Goal: Transaction & Acquisition: Purchase product/service

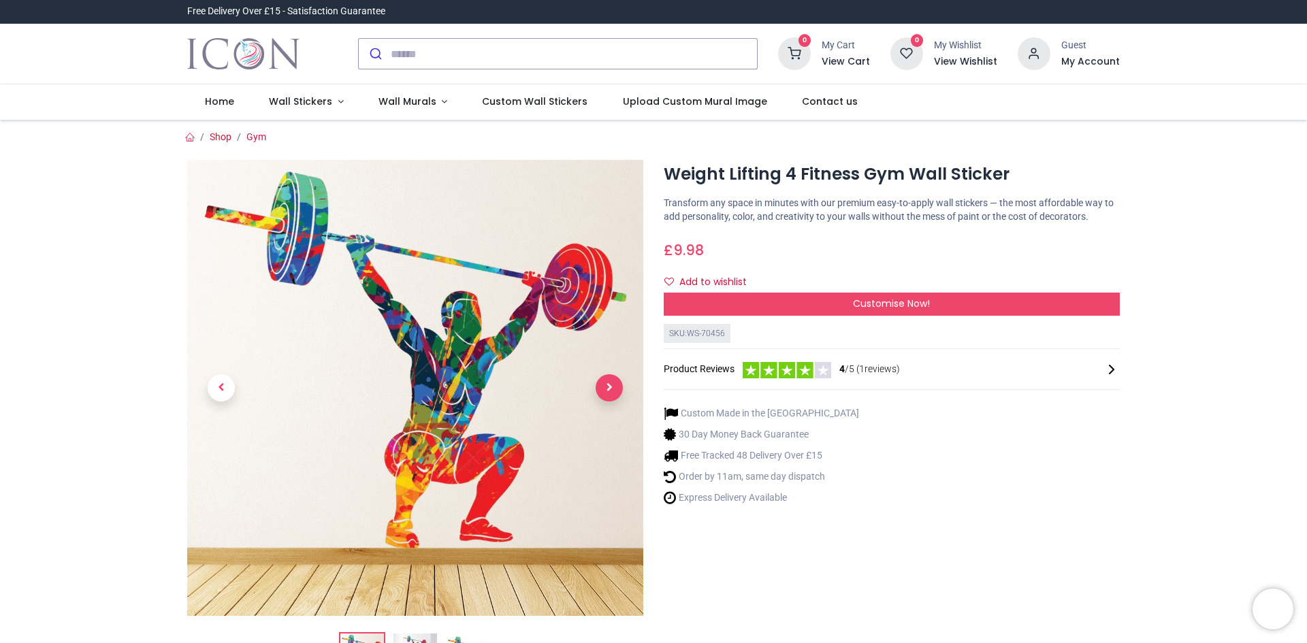
click at [598, 387] on span "Next" at bounding box center [609, 387] width 27 height 27
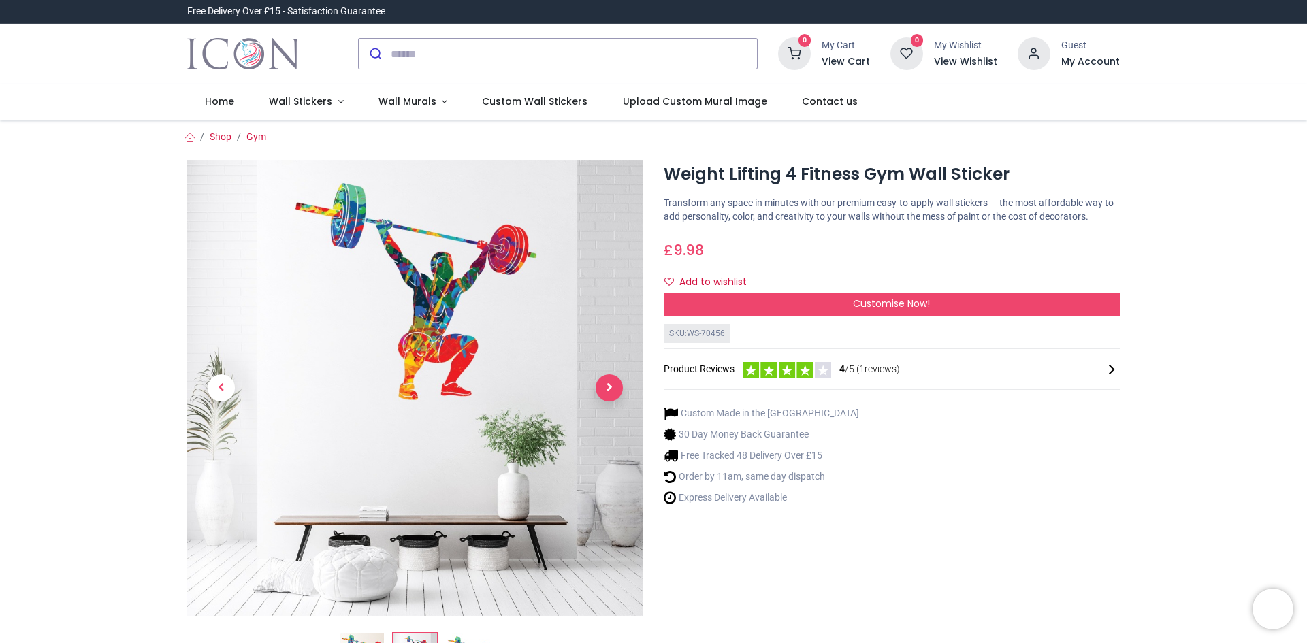
click at [611, 386] on span "Next" at bounding box center [609, 387] width 27 height 27
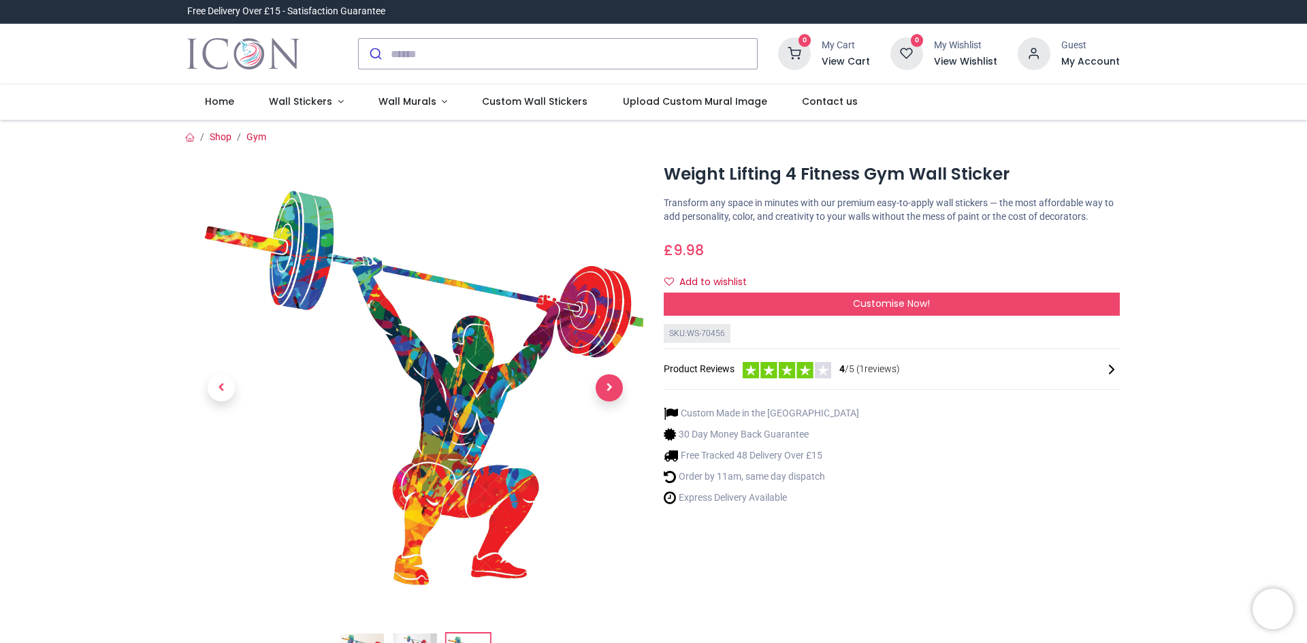
click at [611, 386] on span "Next" at bounding box center [609, 387] width 27 height 27
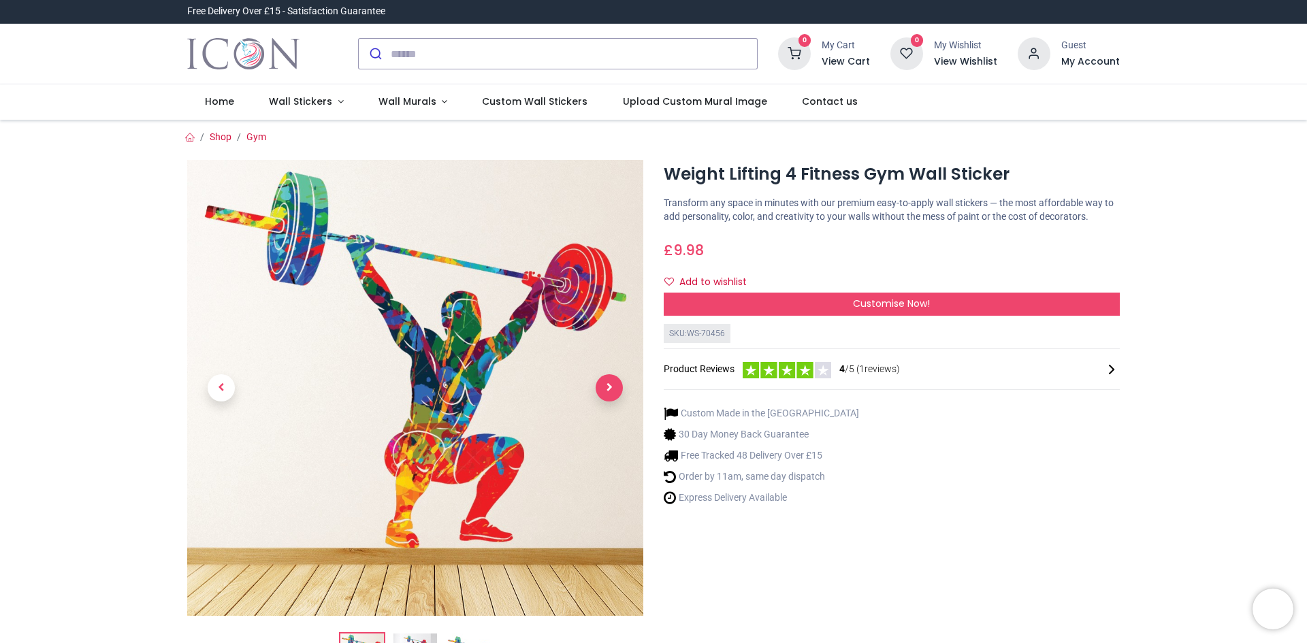
click at [611, 386] on span "Next" at bounding box center [609, 387] width 27 height 27
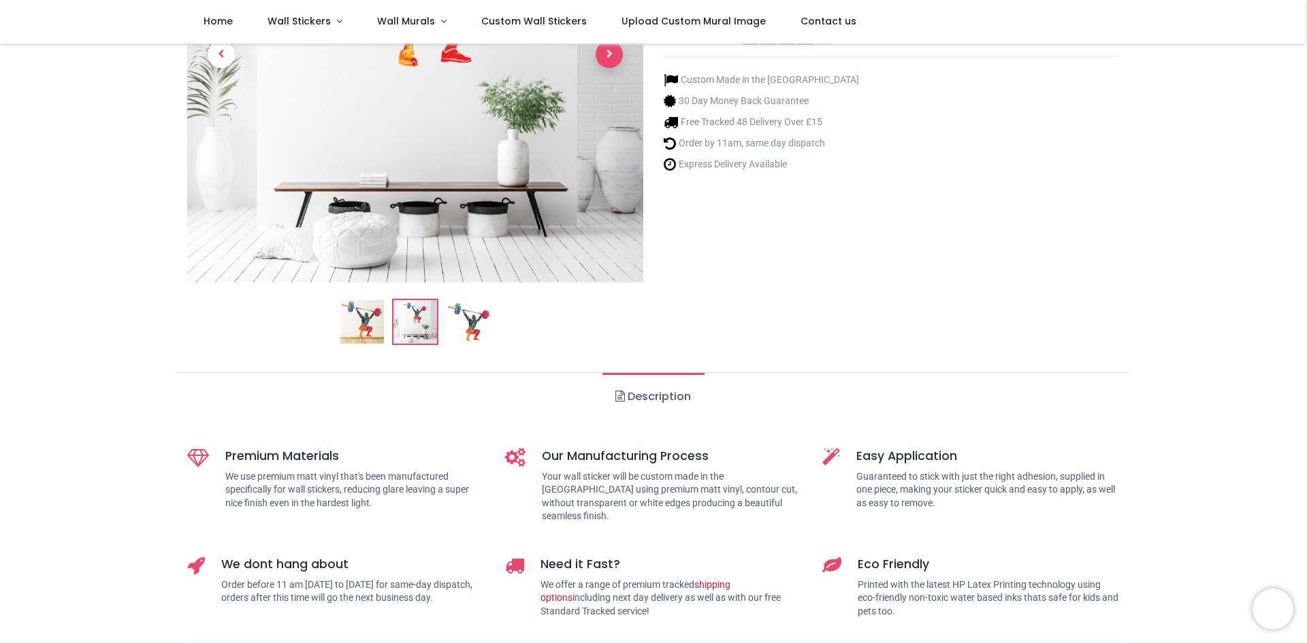
scroll to position [340, 0]
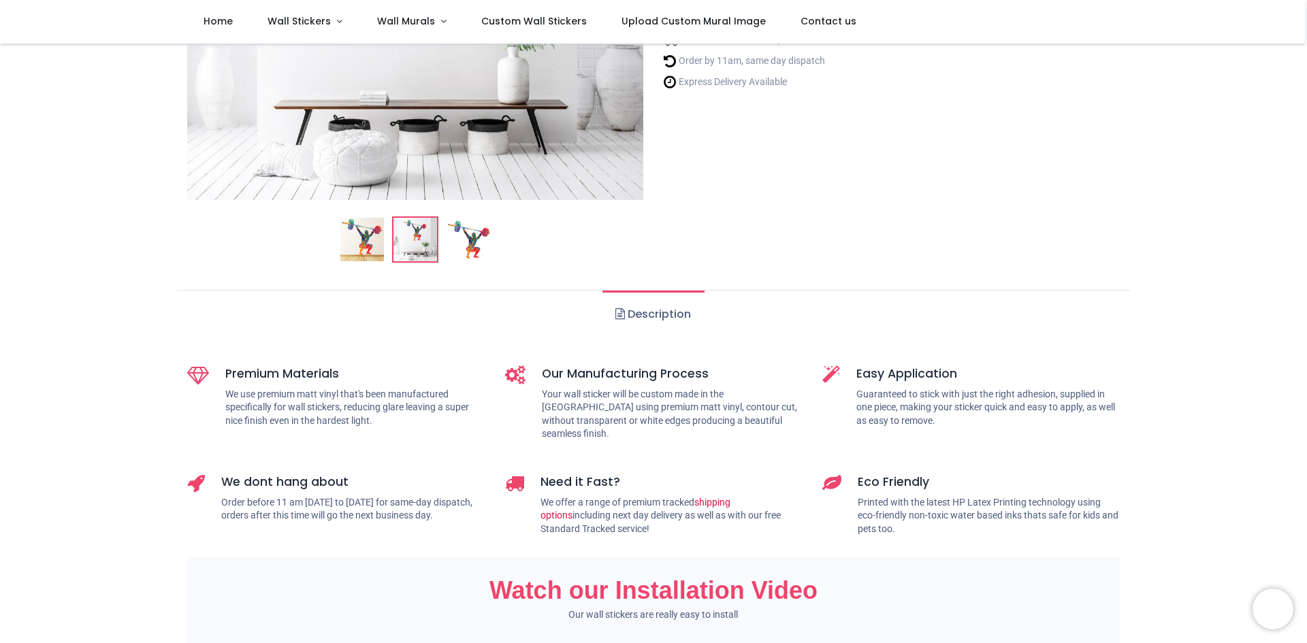
click at [658, 316] on link "Description" at bounding box center [653, 315] width 101 height 48
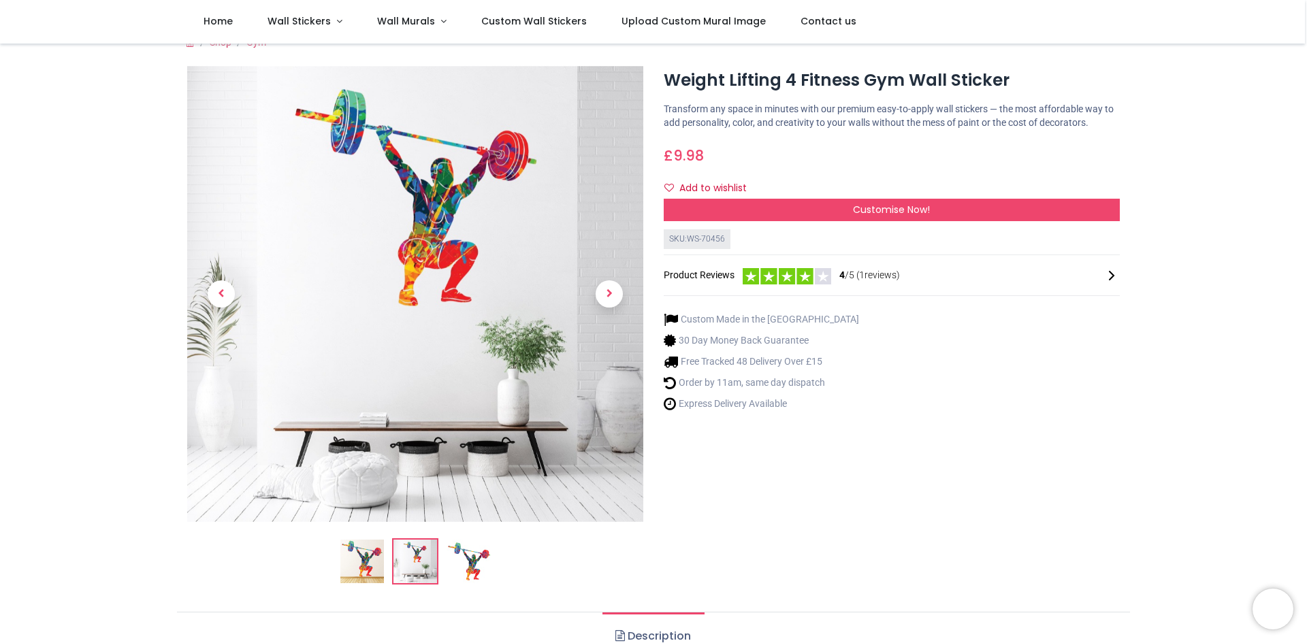
scroll to position [12, 0]
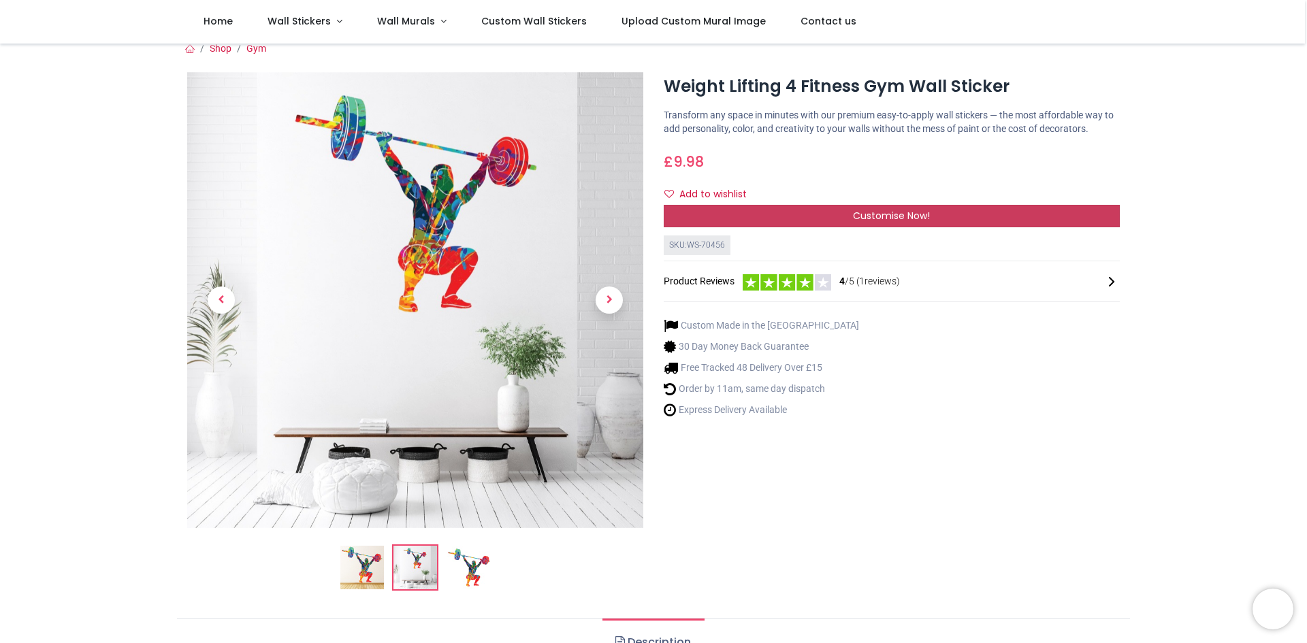
click at [874, 216] on span "Customise Now!" at bounding box center [891, 216] width 77 height 14
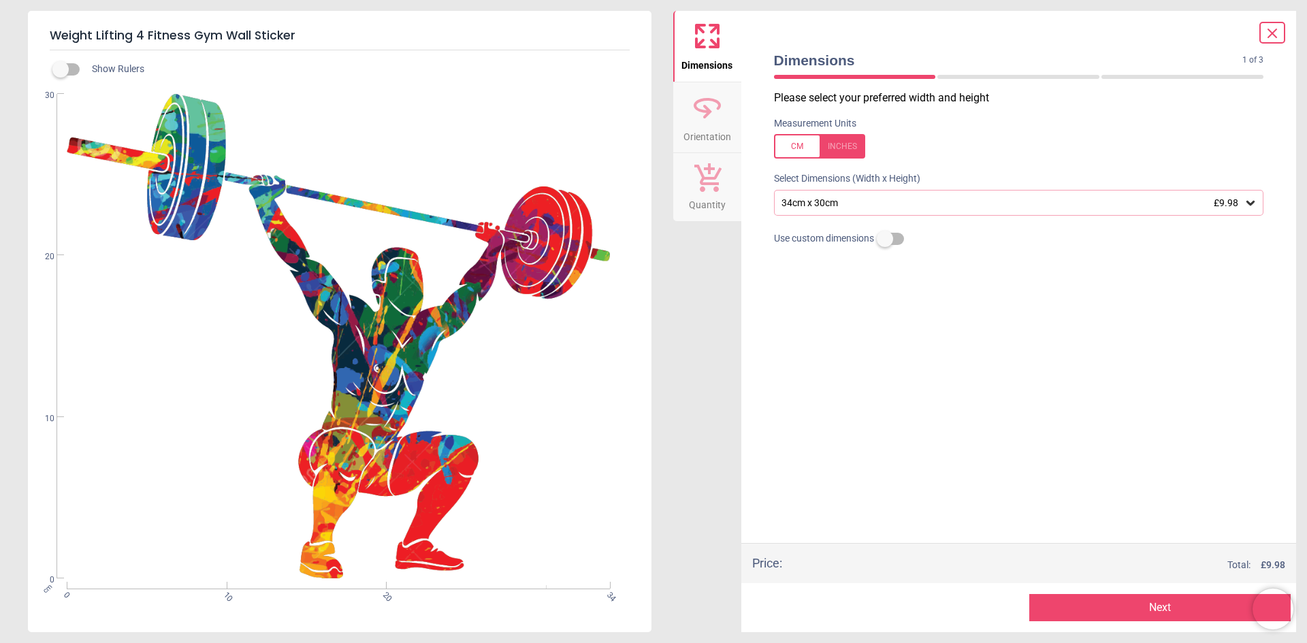
click at [868, 197] on div "34cm x 30cm £9.98" at bounding box center [1012, 203] width 464 height 12
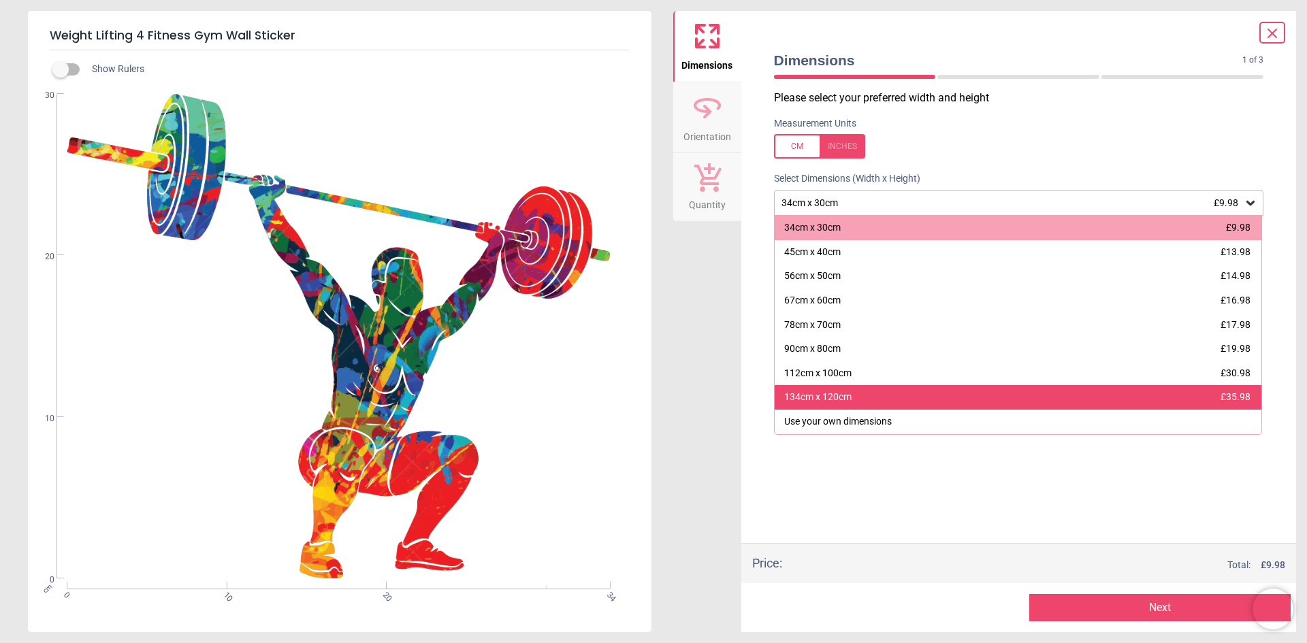
click at [841, 400] on div "134cm x 120cm" at bounding box center [817, 398] width 67 height 14
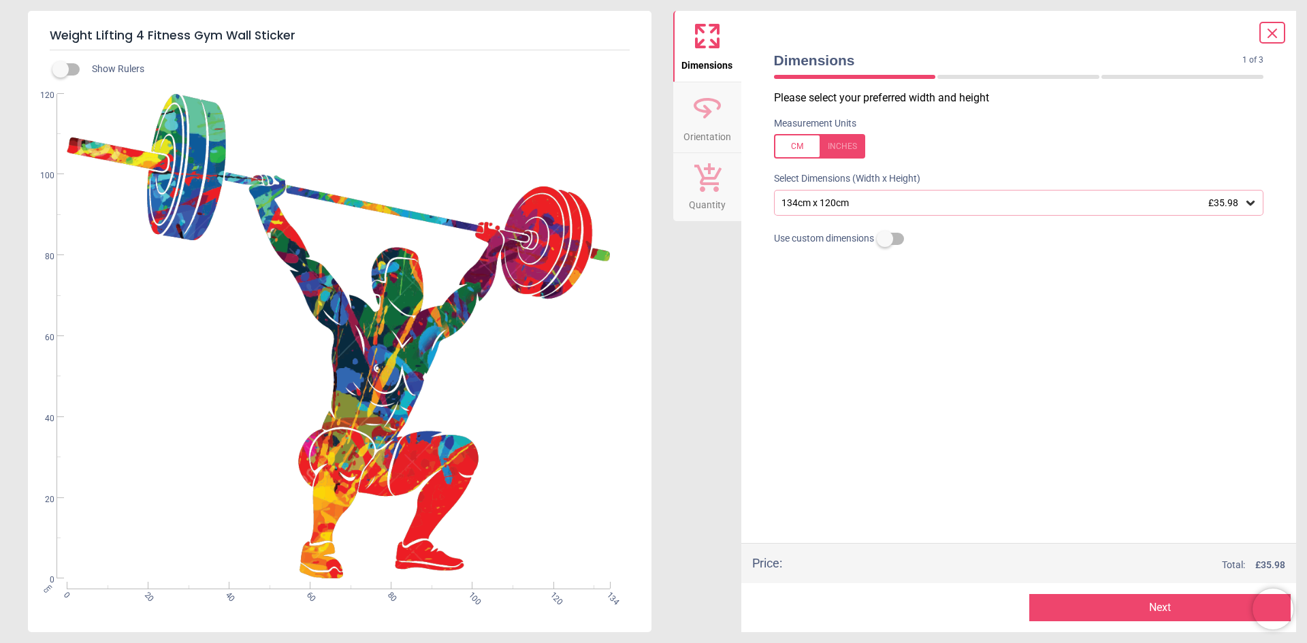
click at [61, 69] on label at bounding box center [61, 69] width 0 height 0
click at [698, 108] on icon at bounding box center [707, 107] width 33 height 33
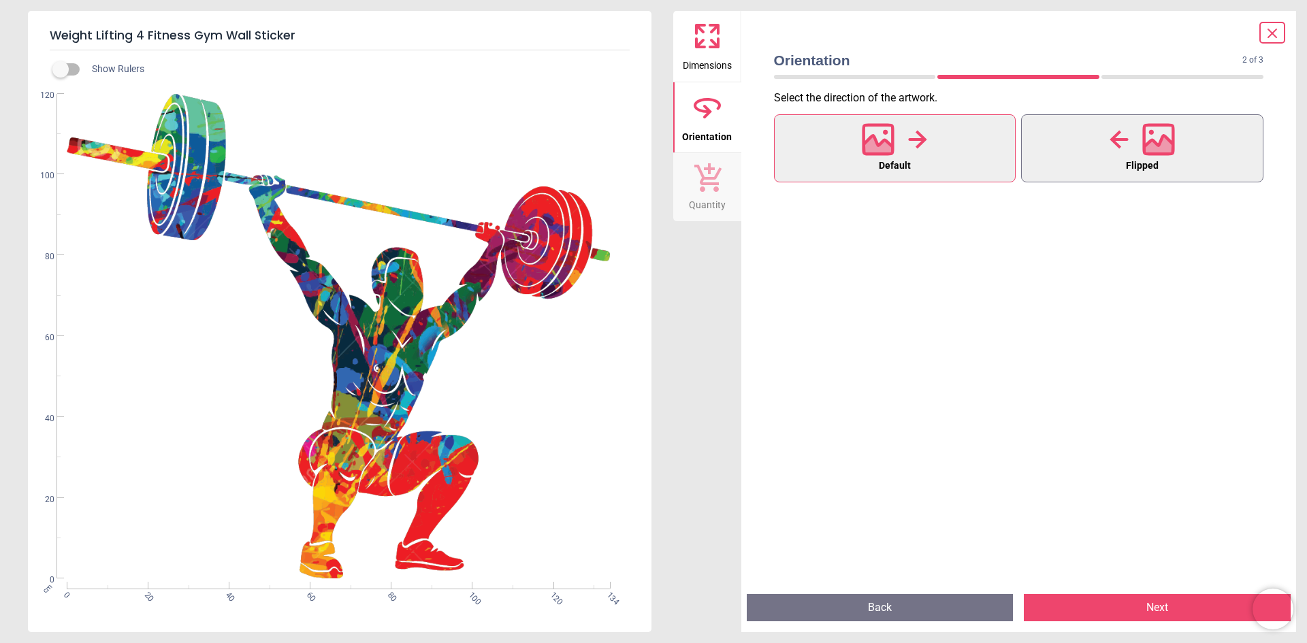
click at [1147, 142] on icon at bounding box center [1159, 147] width 29 height 24
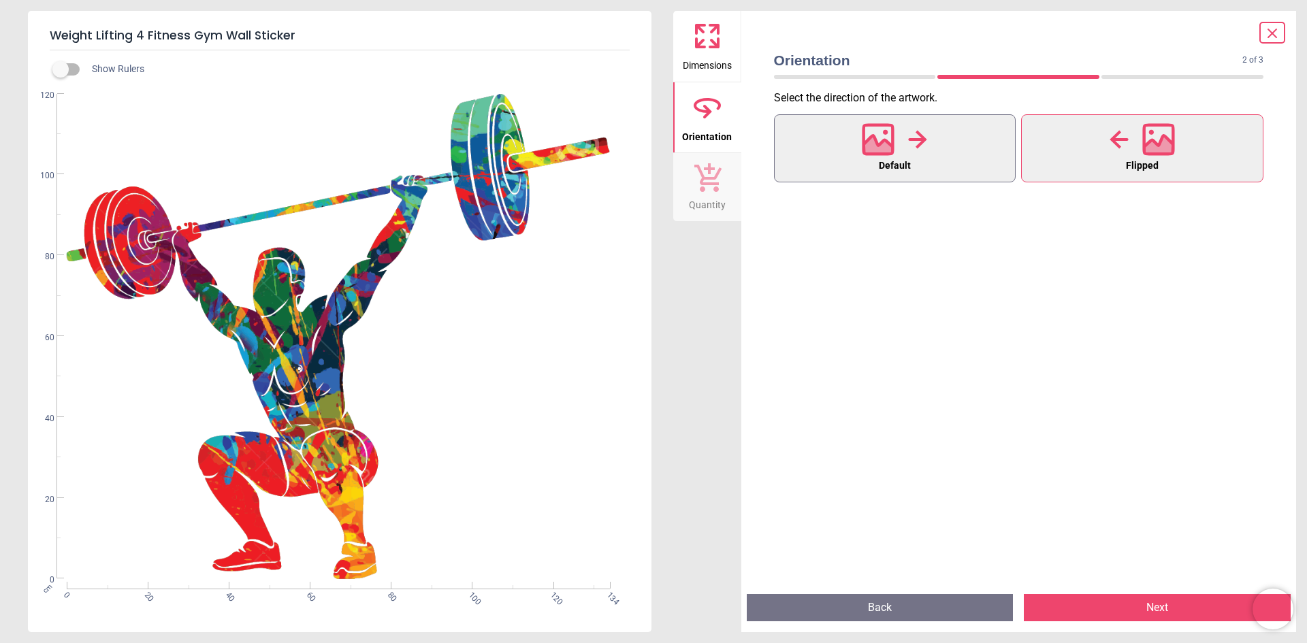
click at [859, 146] on button "Default" at bounding box center [895, 148] width 242 height 68
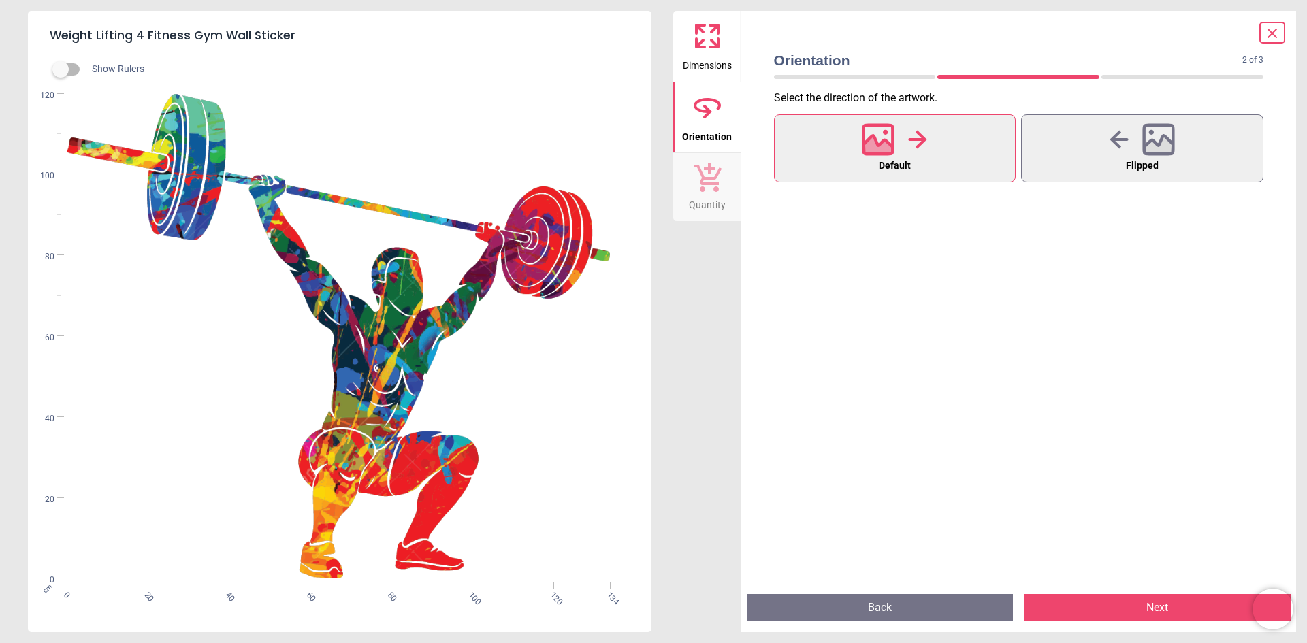
click at [1275, 37] on icon at bounding box center [1272, 33] width 16 height 16
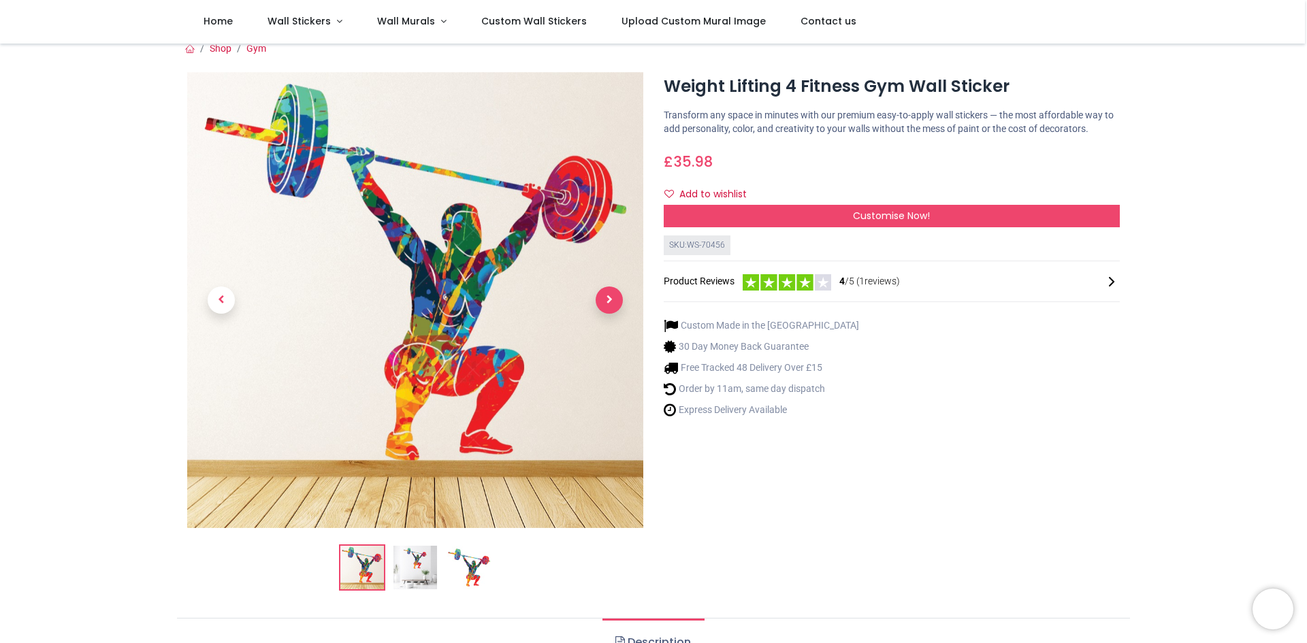
click at [601, 299] on span "Next" at bounding box center [609, 300] width 27 height 27
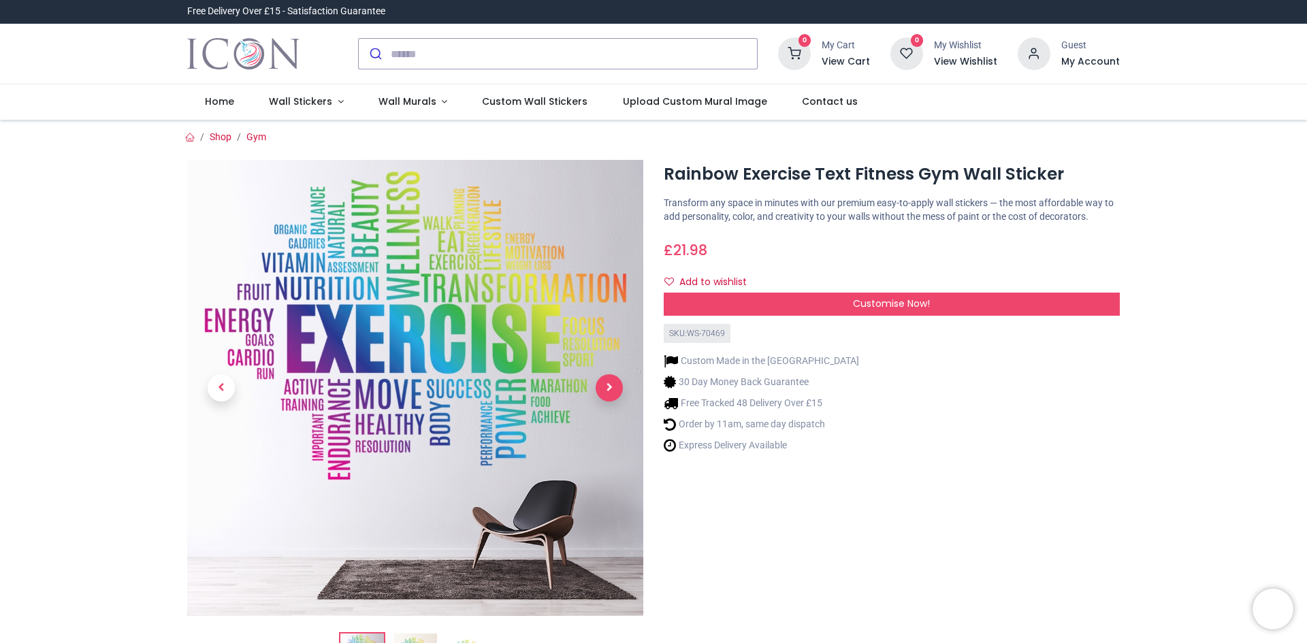
click at [598, 396] on span "Next" at bounding box center [609, 387] width 27 height 27
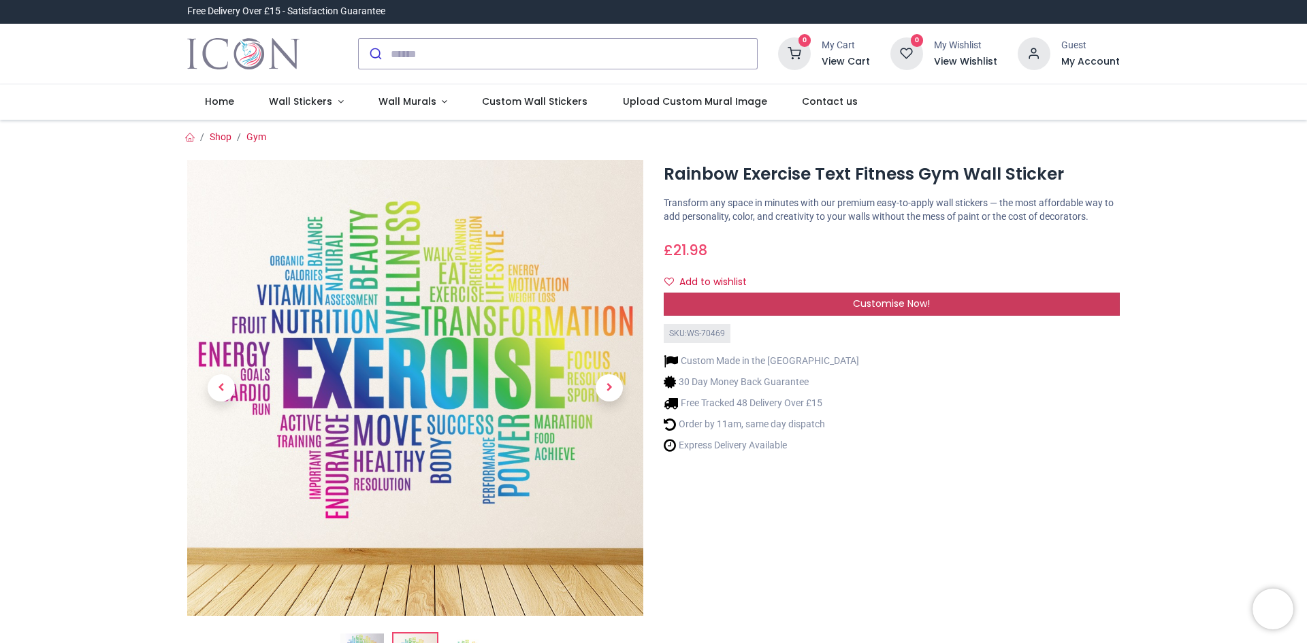
click at [864, 302] on span "Customise Now!" at bounding box center [891, 304] width 77 height 14
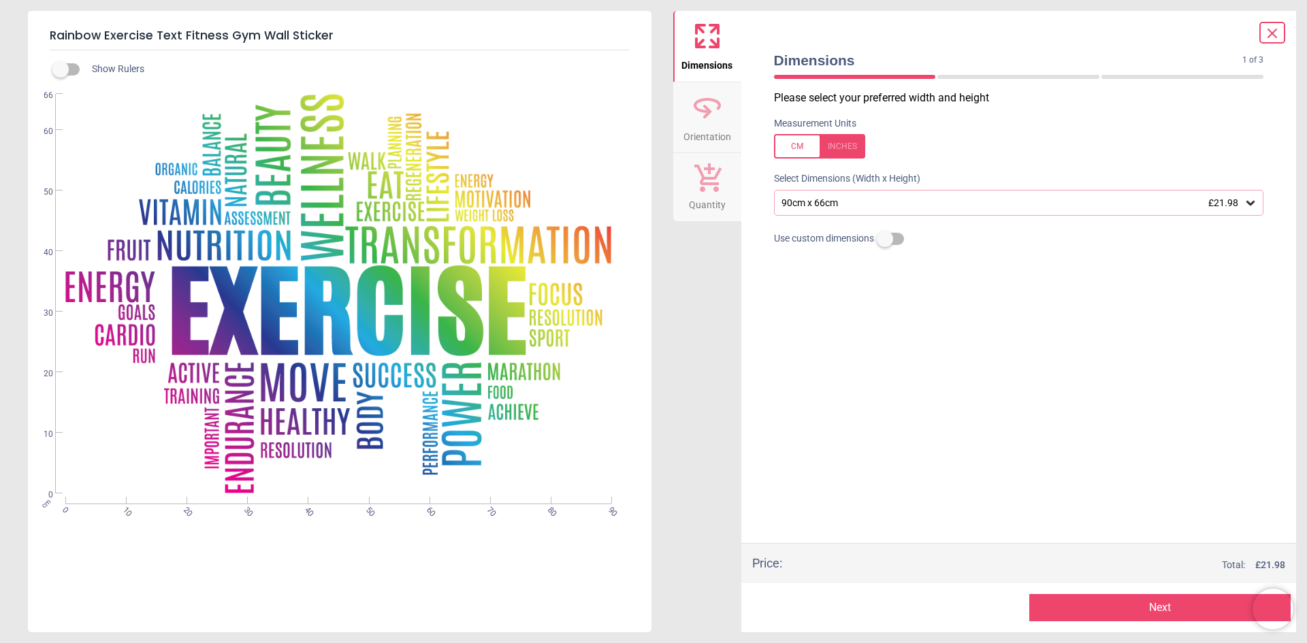
click at [843, 199] on div "90cm x 66cm £21.98" at bounding box center [1012, 203] width 464 height 12
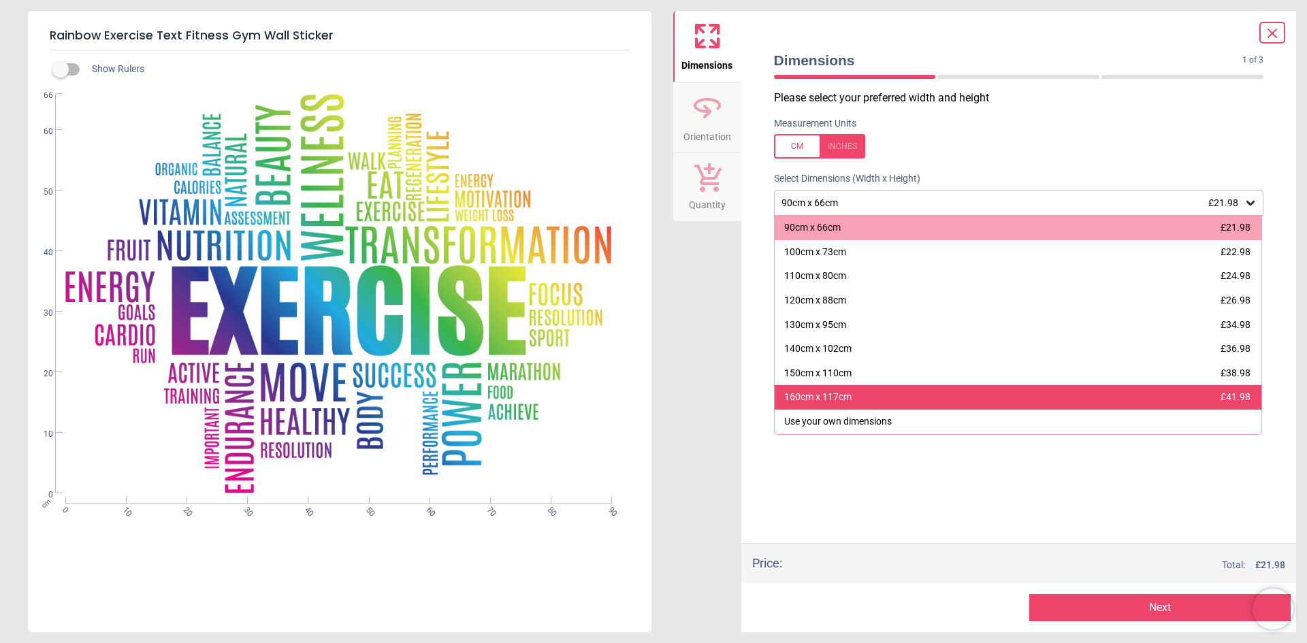
click at [831, 399] on div "160cm x 117cm" at bounding box center [817, 398] width 67 height 14
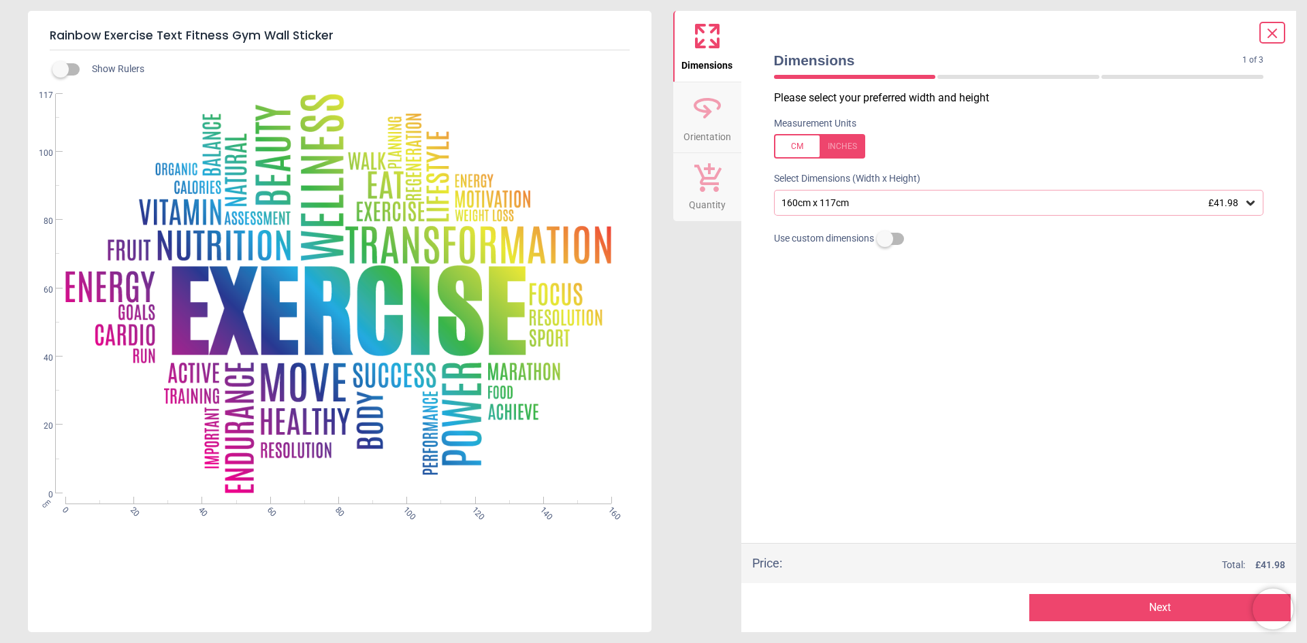
click at [704, 110] on icon at bounding box center [707, 105] width 25 height 12
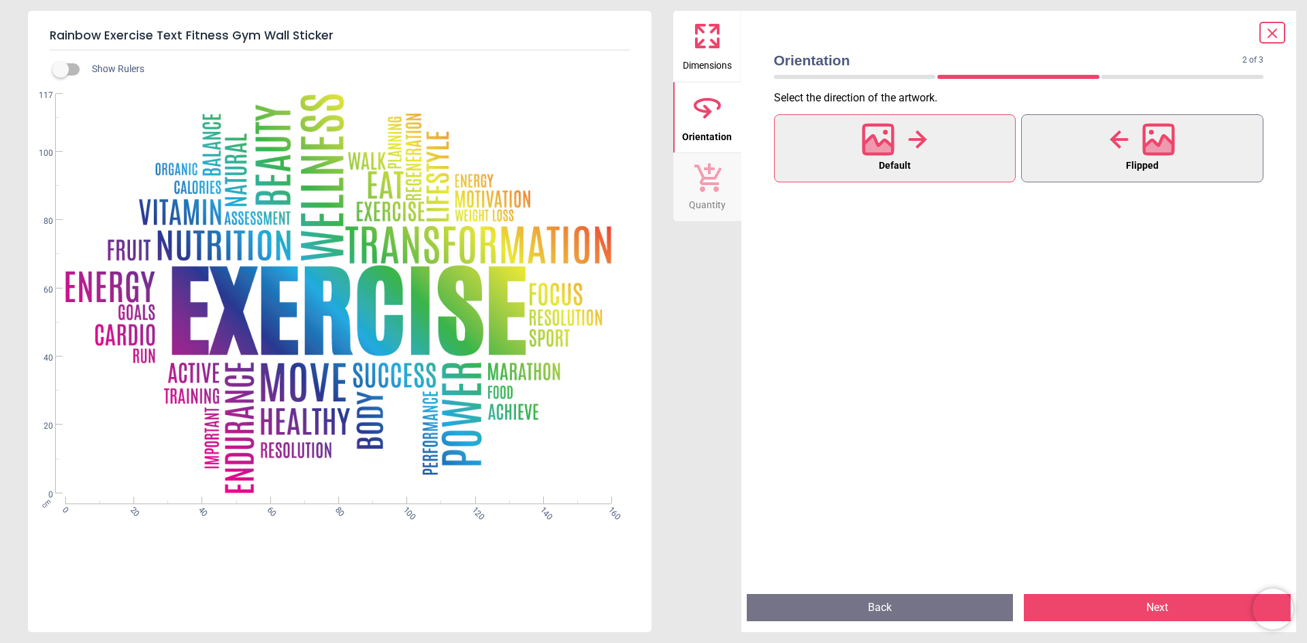
click at [1112, 142] on icon at bounding box center [1119, 139] width 19 height 20
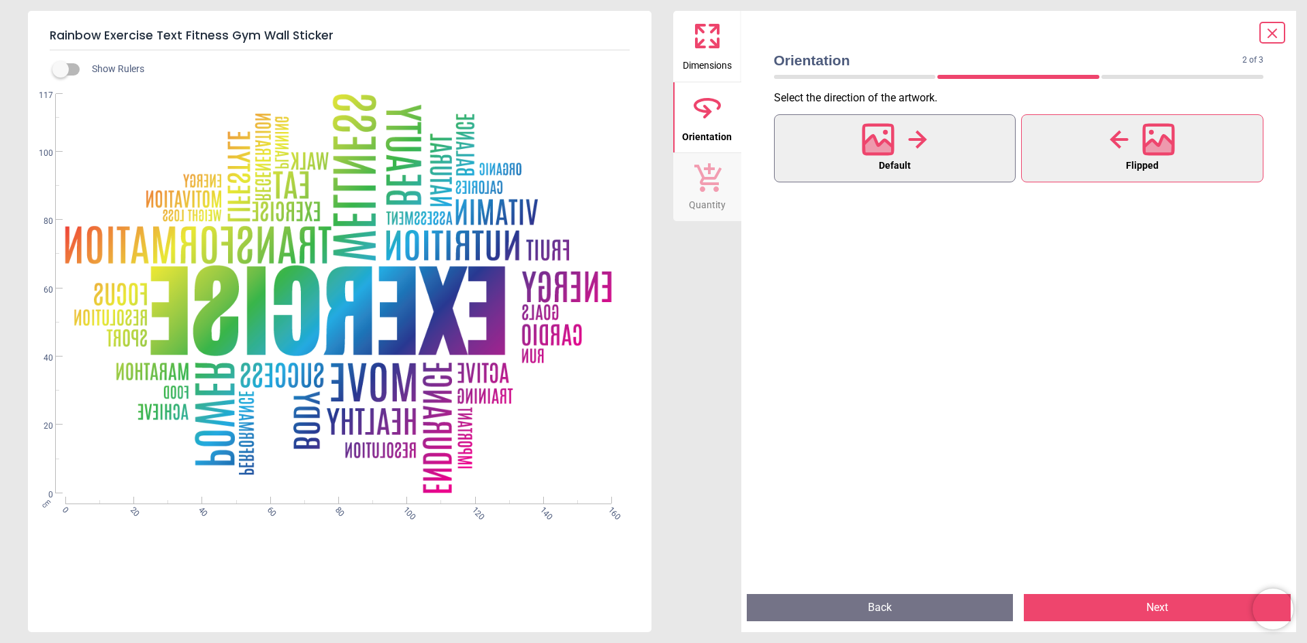
click at [881, 156] on div at bounding box center [894, 139] width 65 height 35
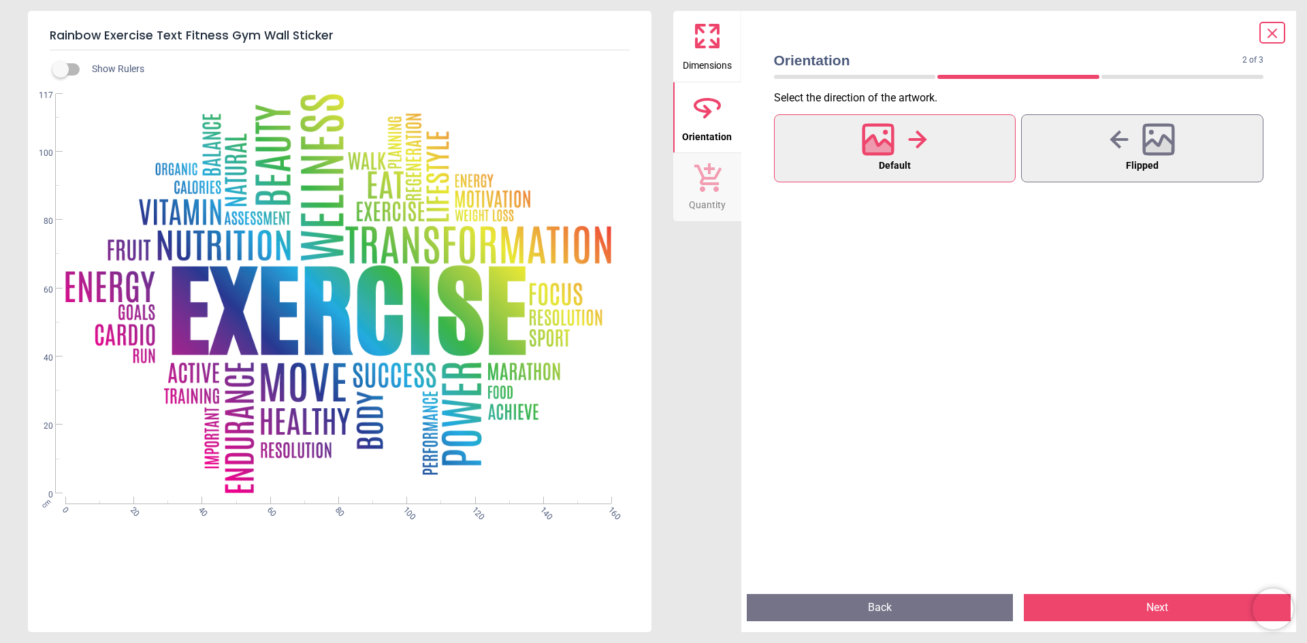
click at [1274, 24] on span at bounding box center [1272, 33] width 16 height 18
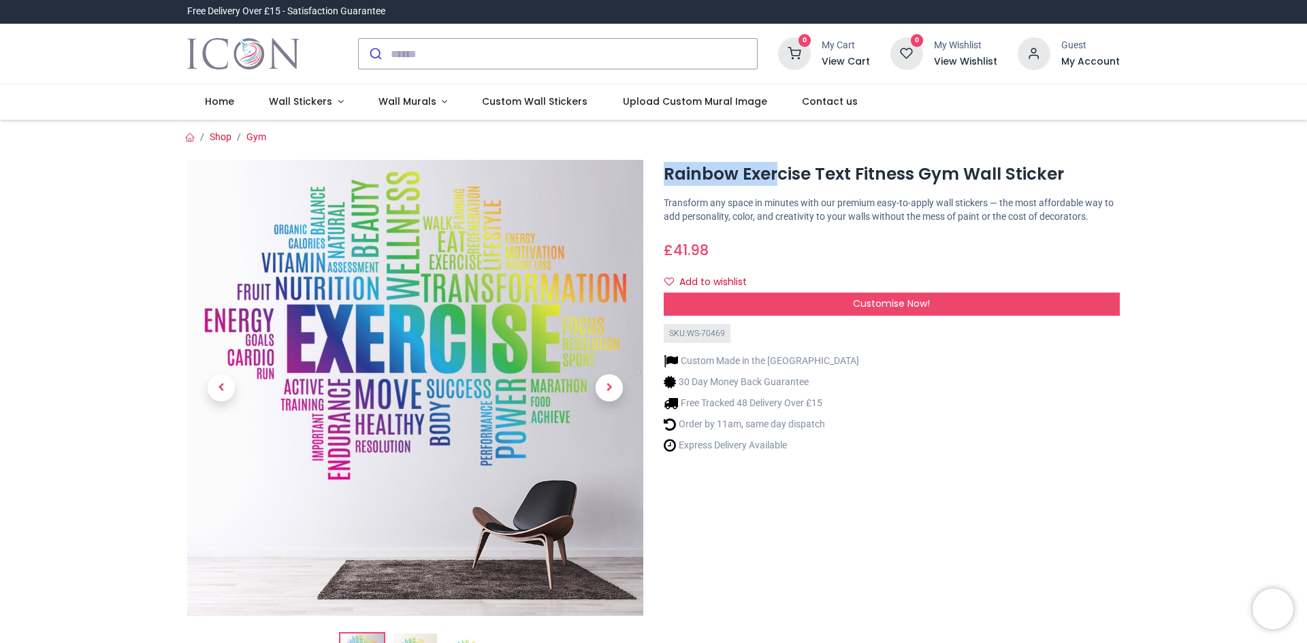
drag, startPoint x: 666, startPoint y: 169, endPoint x: 775, endPoint y: 166, distance: 109.0
click at [775, 166] on h1 "Rainbow Exercise Text Fitness Gym Wall Sticker" at bounding box center [892, 174] width 456 height 23
drag, startPoint x: 820, startPoint y: 163, endPoint x: 829, endPoint y: 163, distance: 8.9
click at [822, 163] on h1 "Rainbow Exercise Text Fitness Gym Wall Sticker" at bounding box center [892, 174] width 456 height 23
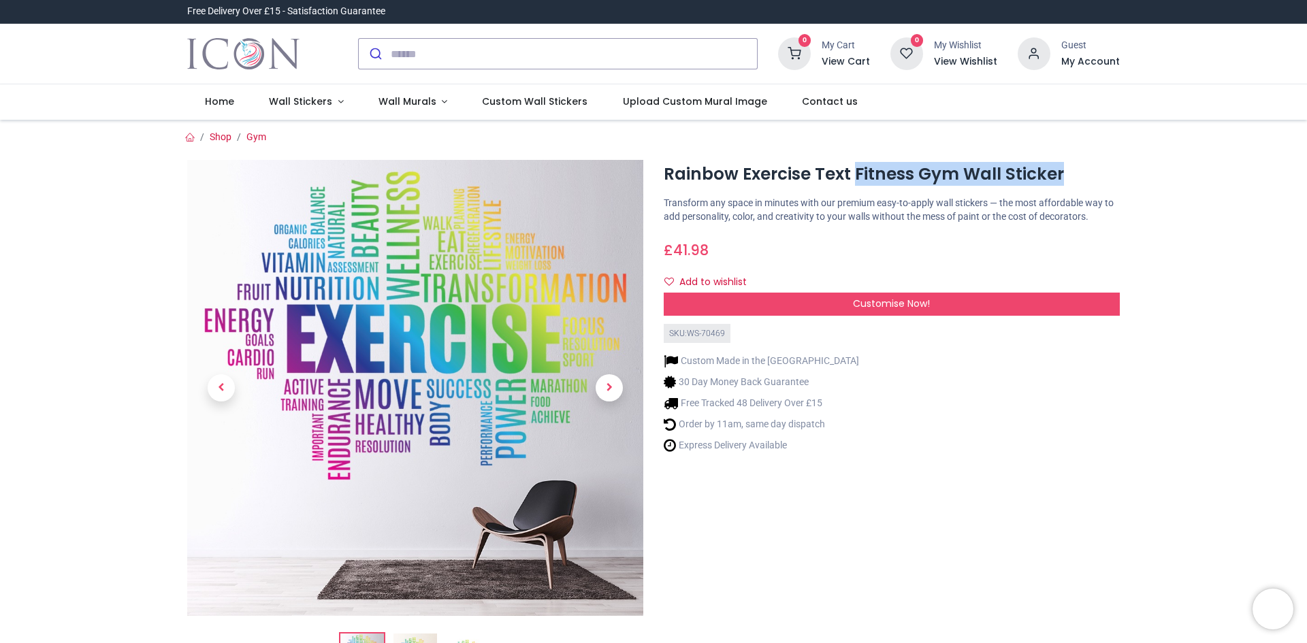
drag, startPoint x: 852, startPoint y: 177, endPoint x: 1074, endPoint y: 150, distance: 223.0
click at [1074, 150] on div "Rainbow Exercise Text Fitness Gym Wall Sticker GBP" at bounding box center [653, 417] width 953 height 546
